Goal: Task Accomplishment & Management: Manage account settings

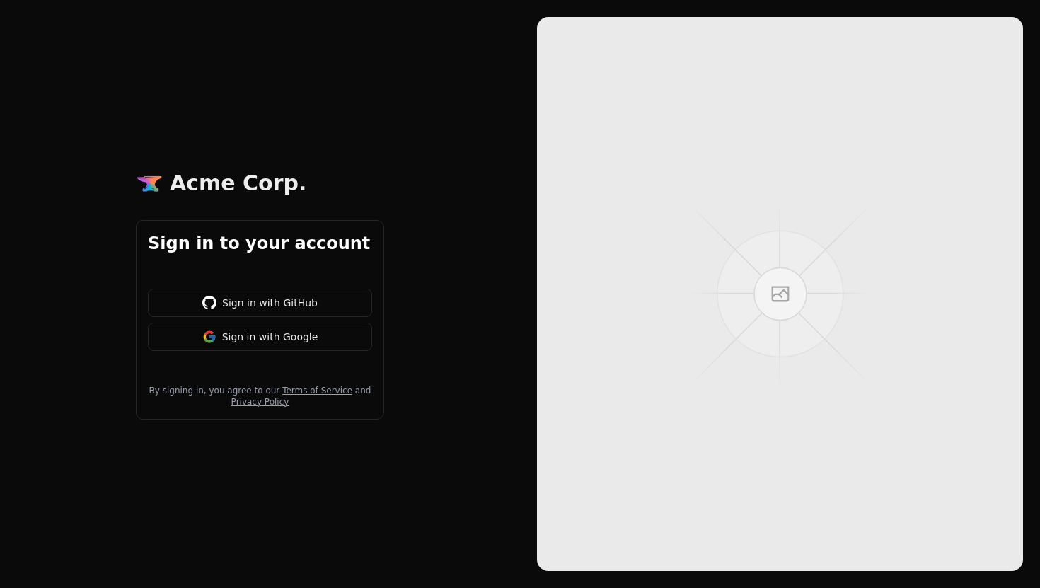
click at [258, 345] on button "Sign in with Google" at bounding box center [260, 337] width 224 height 28
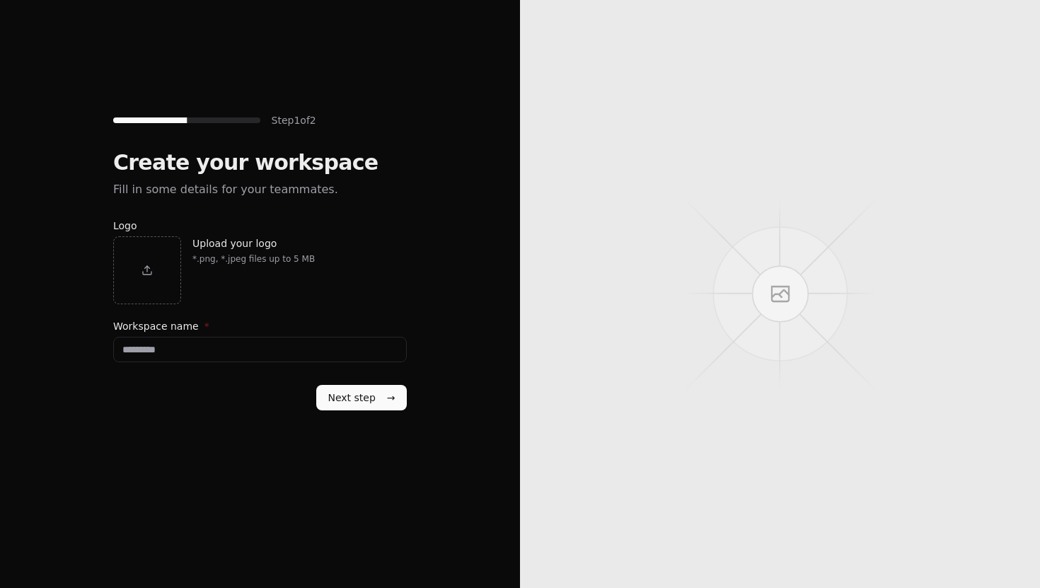
click at [200, 339] on input "Workspace name *" at bounding box center [260, 349] width 294 height 25
type input "**********"
click at [316, 385] on button "Next step →" at bounding box center [361, 397] width 91 height 25
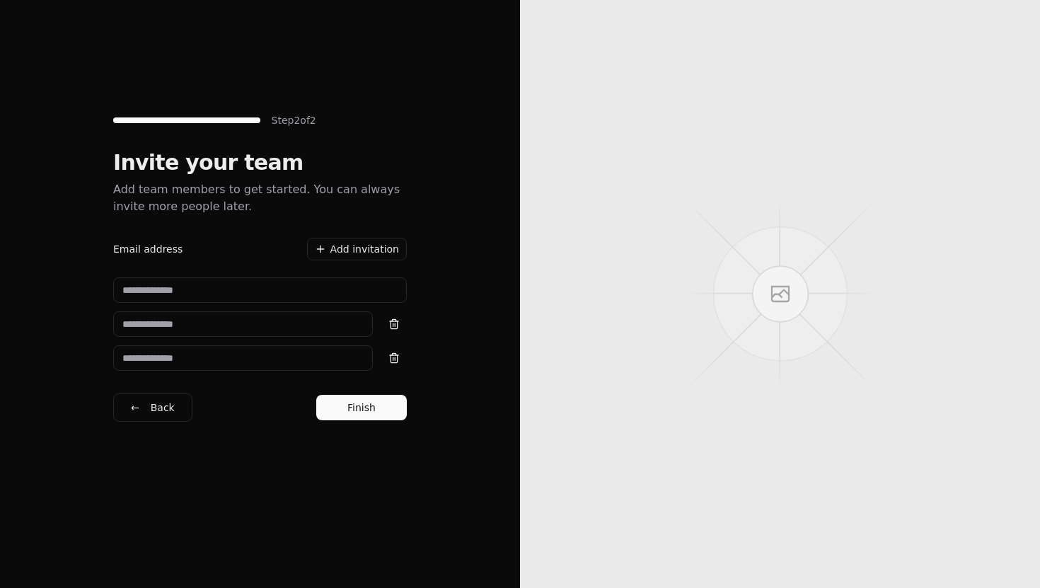
click at [196, 171] on h1 "Invite your team" at bounding box center [260, 162] width 294 height 25
click at [193, 201] on p "Add team members to get started. You can always invite more people later." at bounding box center [260, 198] width 294 height 34
click at [369, 423] on div "Invite your team Add team members to get started. You can always invite more pe…" at bounding box center [260, 291] width 294 height 283
click at [377, 403] on button "Finish" at bounding box center [361, 407] width 91 height 25
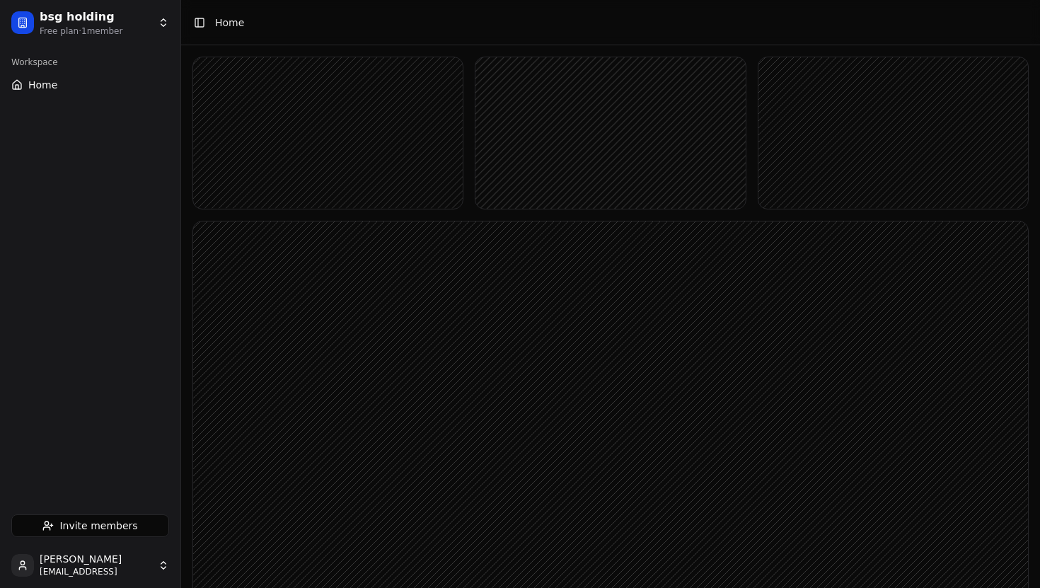
click at [333, 117] on rect at bounding box center [328, 132] width 270 height 151
click at [36, 77] on button "Home" at bounding box center [90, 85] width 169 height 23
click at [64, 62] on div "Workspace" at bounding box center [90, 62] width 169 height 23
click at [320, 70] on rect at bounding box center [328, 132] width 270 height 151
drag, startPoint x: 320, startPoint y: 70, endPoint x: 357, endPoint y: 144, distance: 82.6
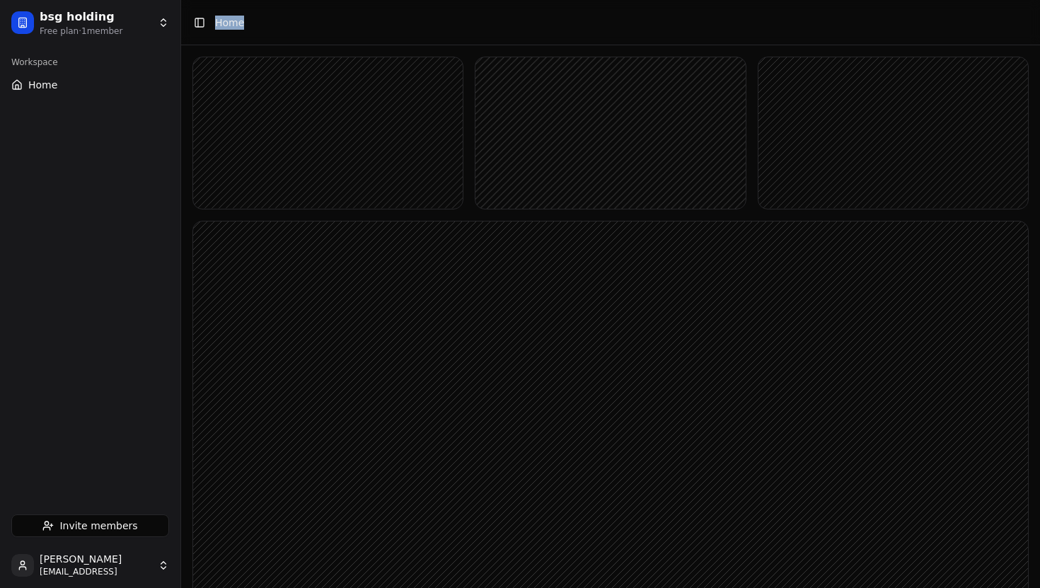
click at [348, 122] on rect at bounding box center [328, 132] width 270 height 151
click at [204, 23] on button "Toggle Sidebar" at bounding box center [200, 23] width 20 height 20
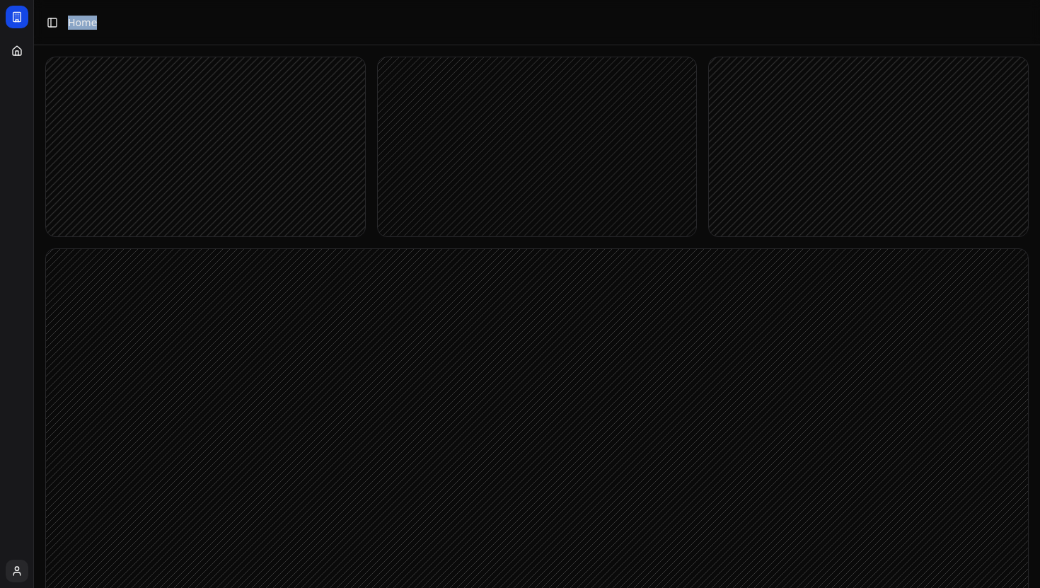
click at [54, 20] on button "Toggle Sidebar" at bounding box center [52, 23] width 20 height 20
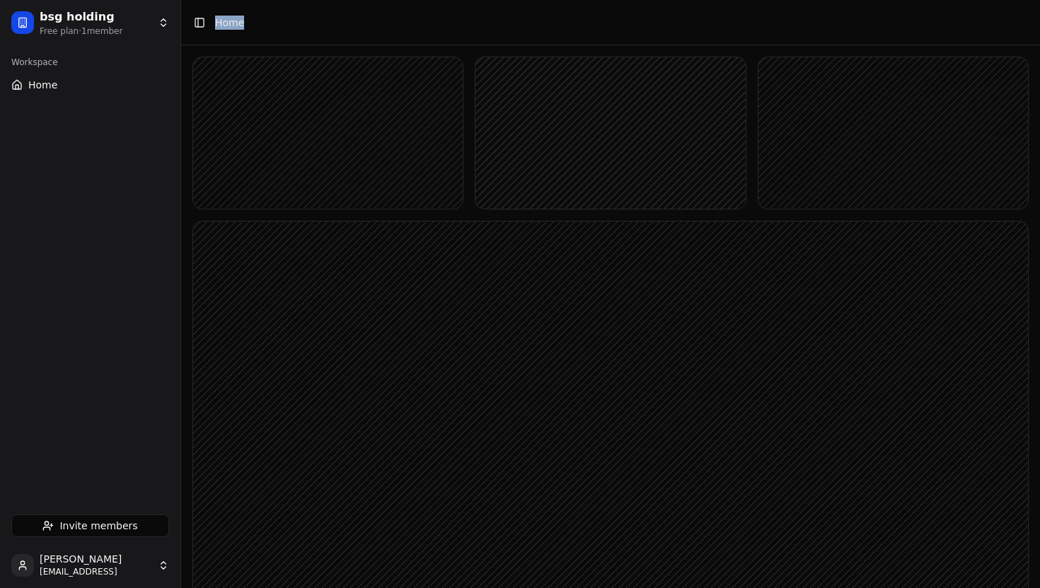
click at [54, 532] on button "Invite members" at bounding box center [90, 526] width 158 height 23
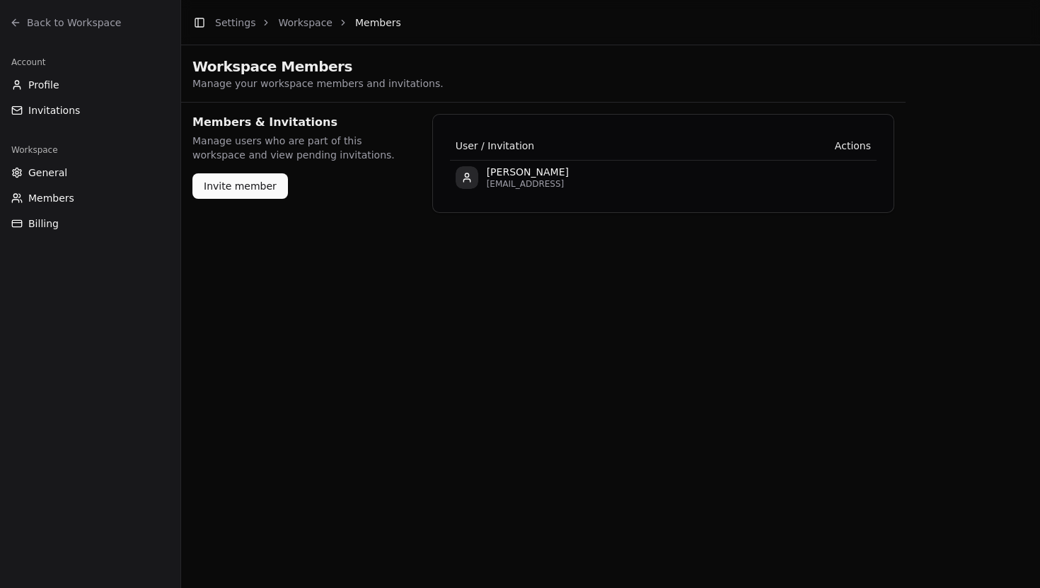
click at [49, 170] on span "General" at bounding box center [47, 173] width 39 height 14
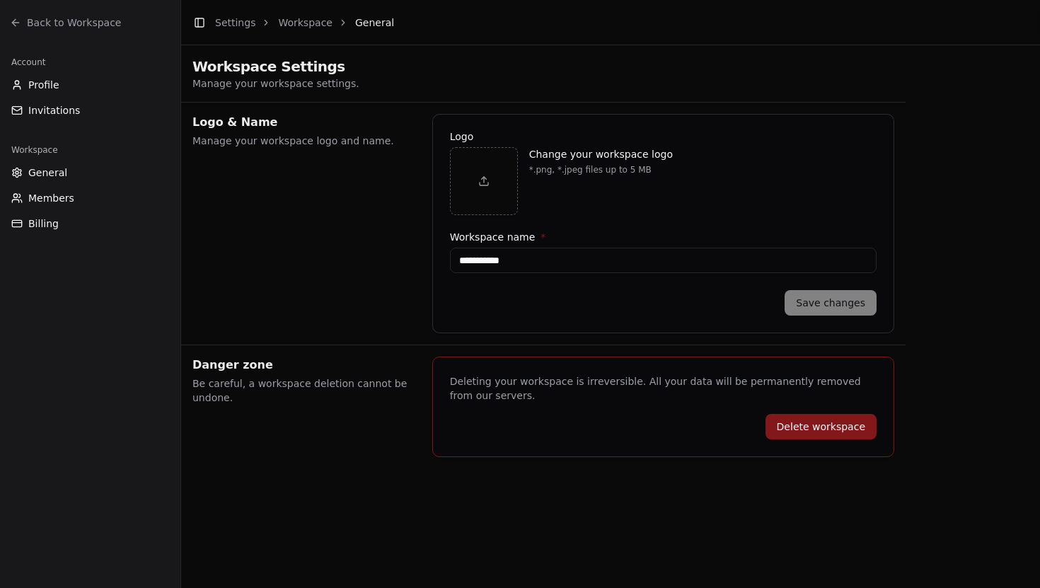
click at [49, 199] on span "Members" at bounding box center [51, 198] width 46 height 14
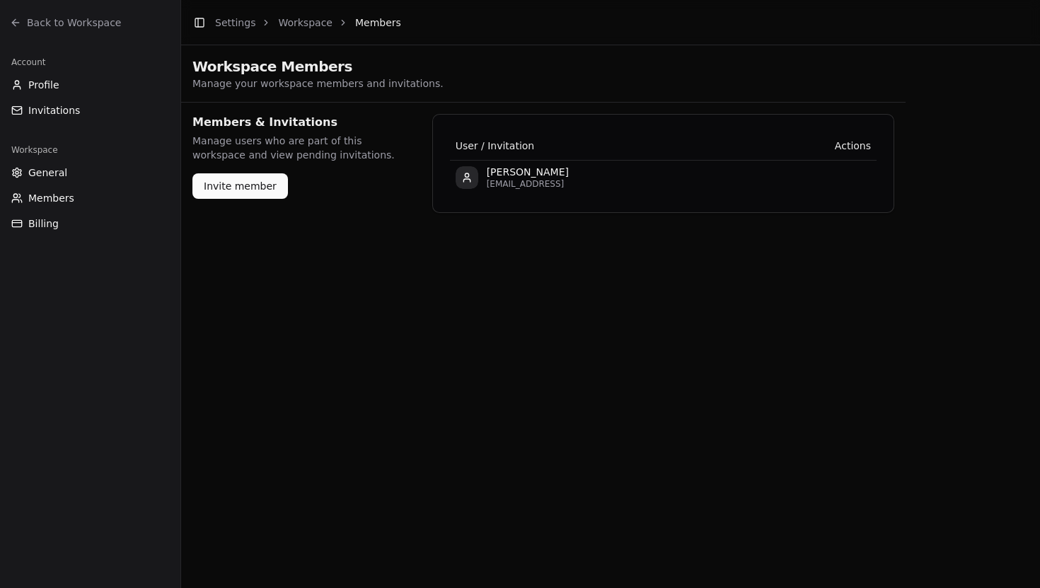
click at [50, 218] on span "Billing" at bounding box center [43, 224] width 30 height 14
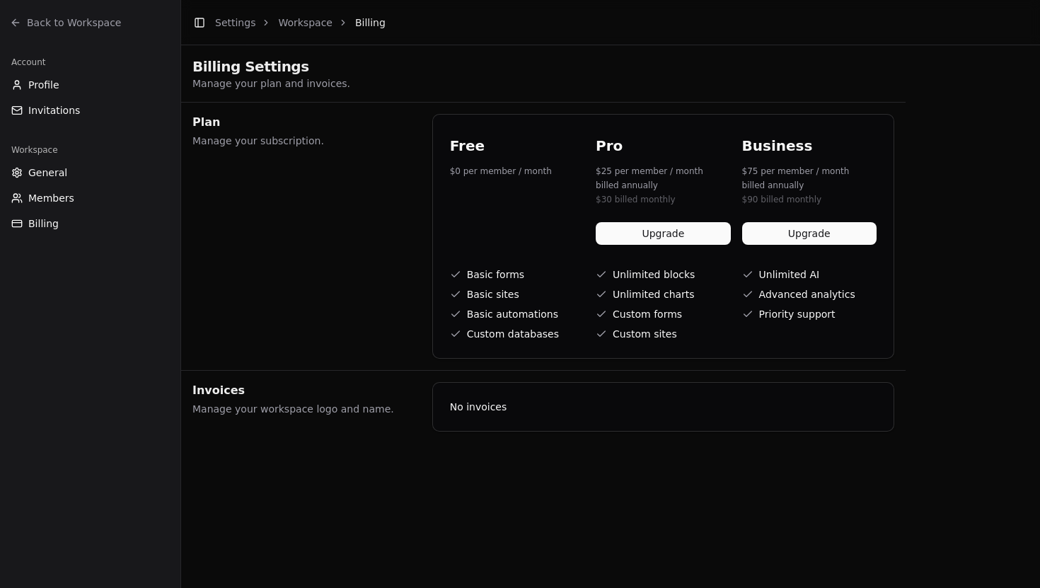
click at [51, 67] on div "Account" at bounding box center [90, 62] width 169 height 23
click at [46, 82] on span "Profile" at bounding box center [43, 85] width 31 height 14
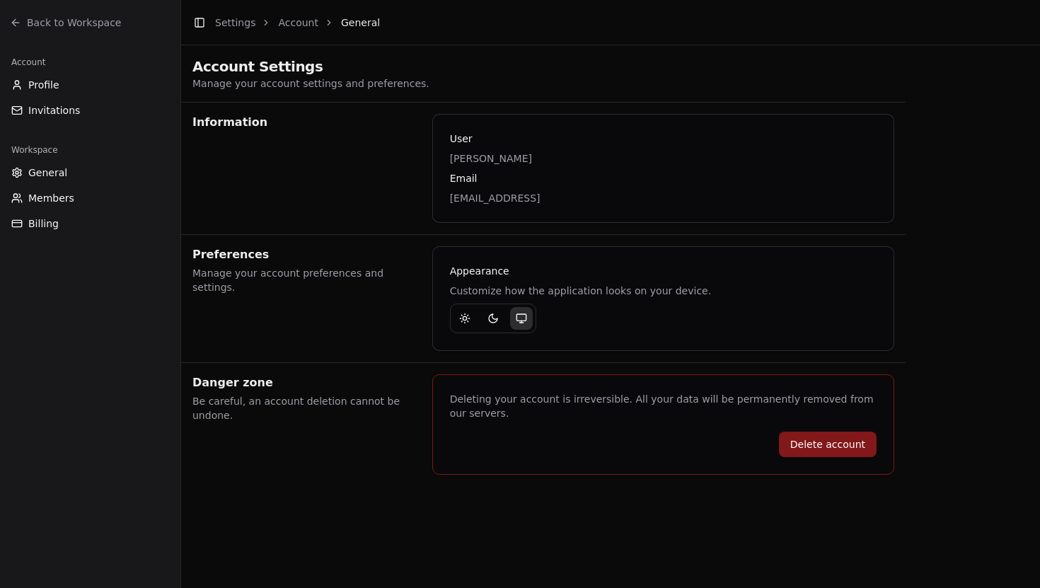
click at [71, 27] on span "Back to Workspace" at bounding box center [74, 23] width 94 height 14
